Goal: Task Accomplishment & Management: Use online tool/utility

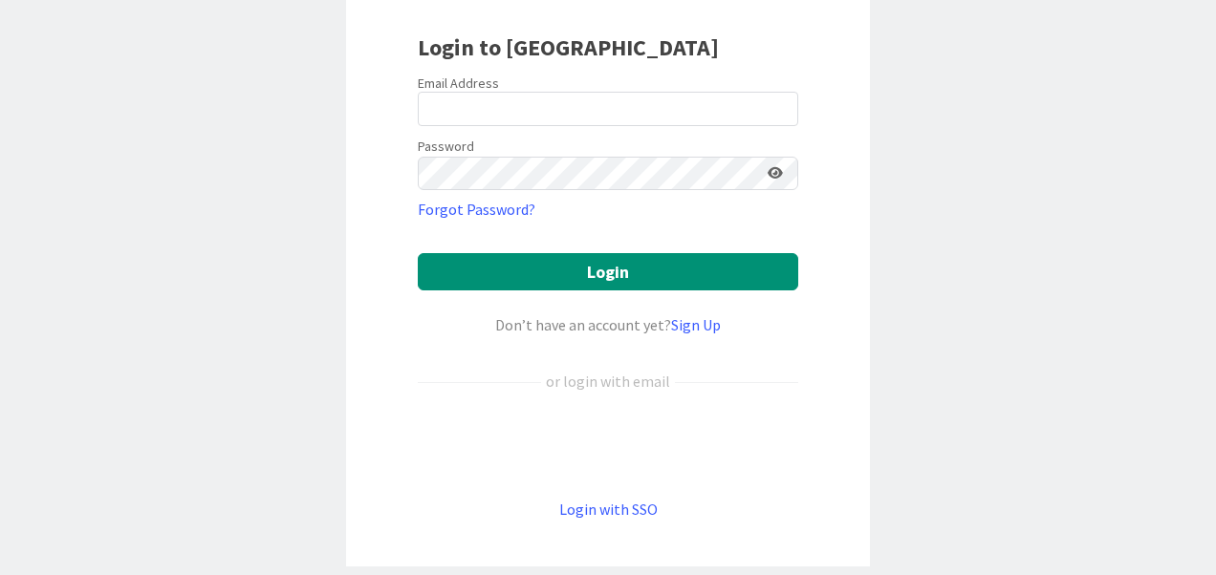
scroll to position [131, 0]
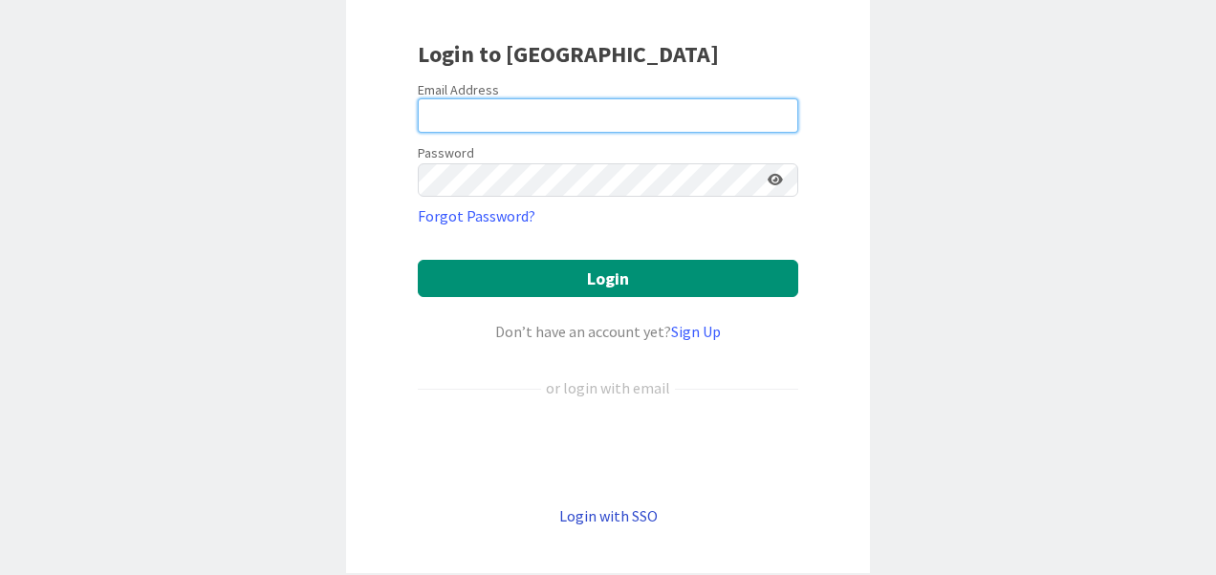
type input "[PERSON_NAME][EMAIL_ADDRESS][PERSON_NAME][DOMAIN_NAME]"
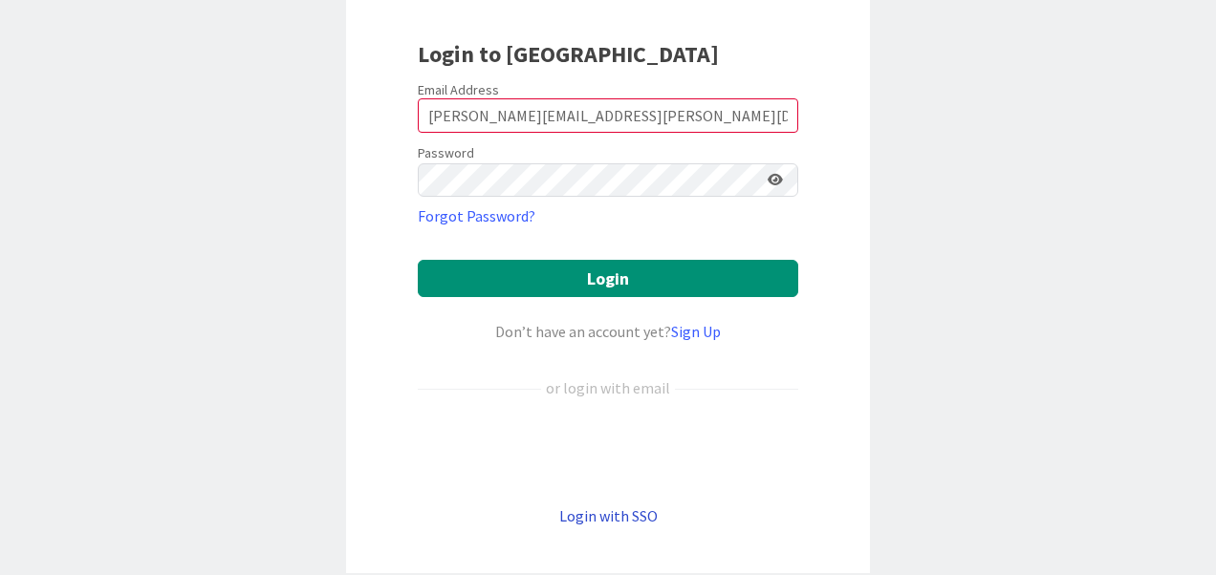
click at [595, 510] on link "Login with SSO" at bounding box center [608, 516] width 98 height 19
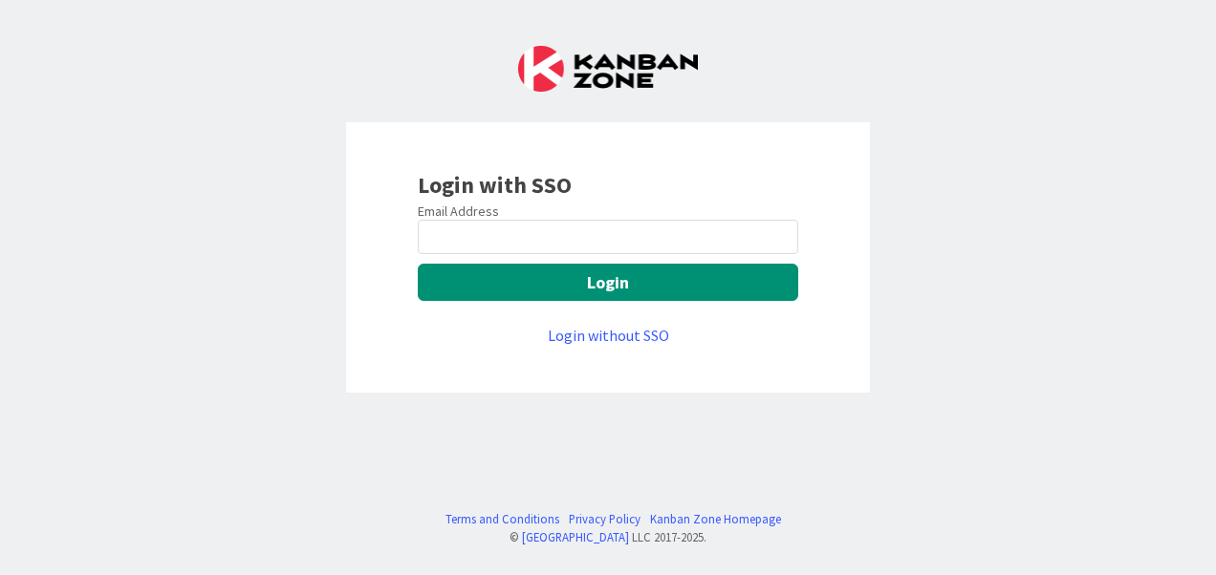
click at [595, 211] on div "Email Address" at bounding box center [608, 211] width 380 height 17
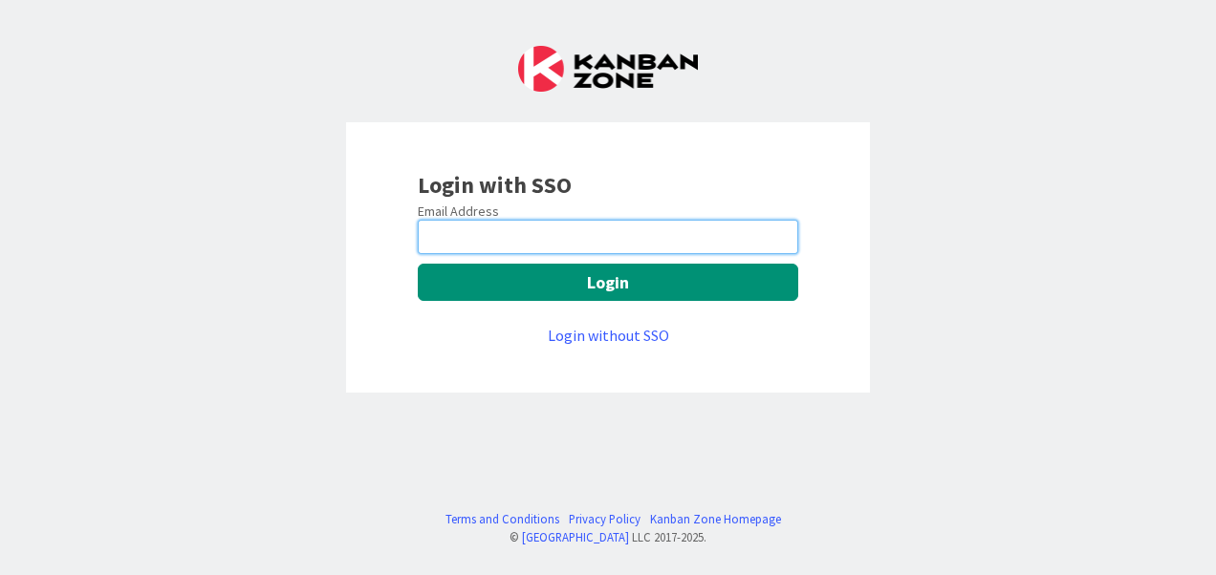
click at [593, 226] on input "email" at bounding box center [608, 237] width 380 height 34
type input "[PERSON_NAME][EMAIL_ADDRESS][PERSON_NAME][DOMAIN_NAME]"
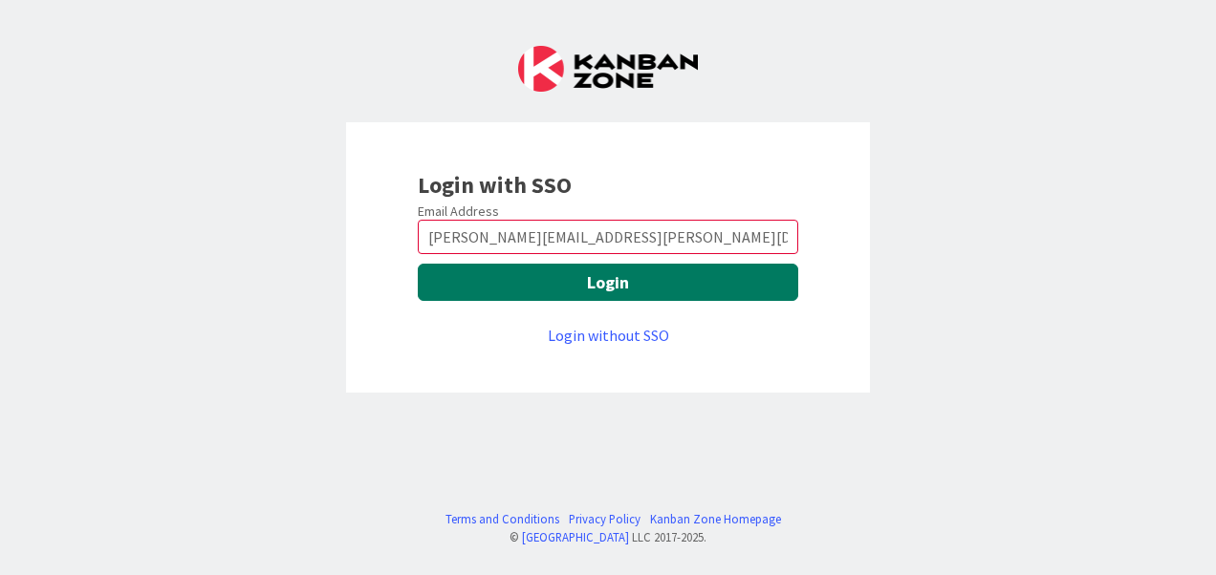
click at [605, 279] on button "Login" at bounding box center [608, 282] width 380 height 37
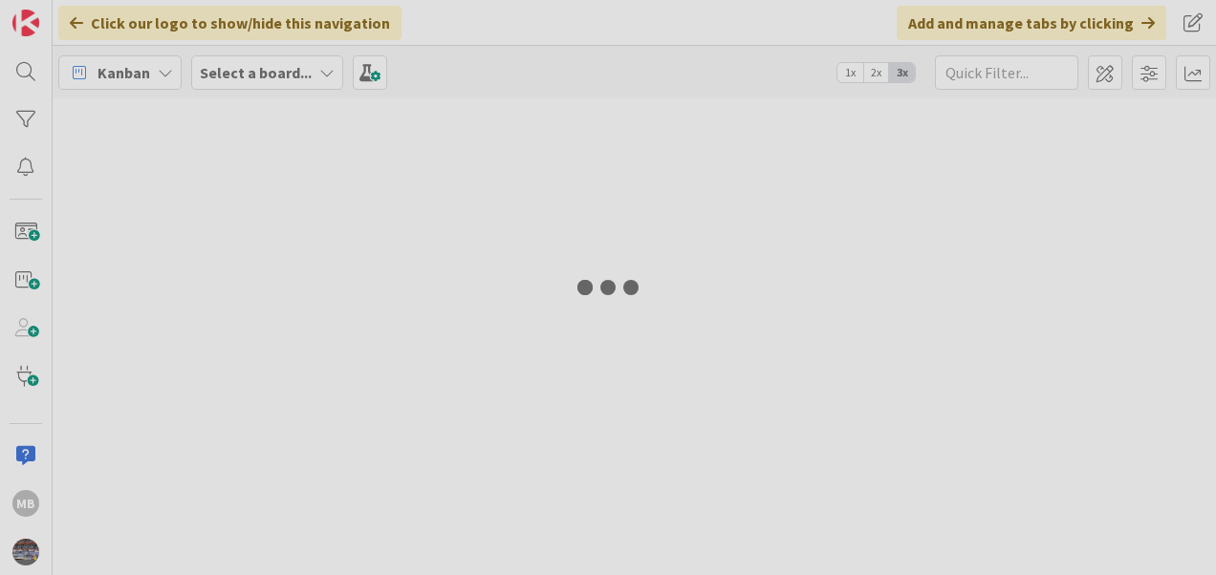
type input "CDN"
